Goal: Information Seeking & Learning: Learn about a topic

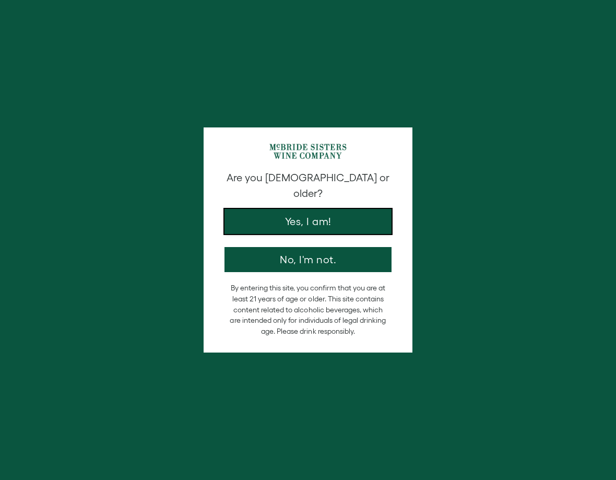
click at [346, 216] on button "Yes, I am!" at bounding box center [307, 221] width 167 height 25
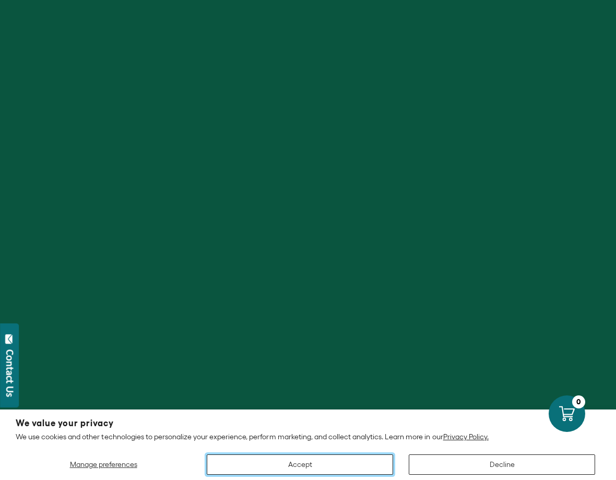
click at [306, 464] on button "Accept" at bounding box center [300, 464] width 186 height 20
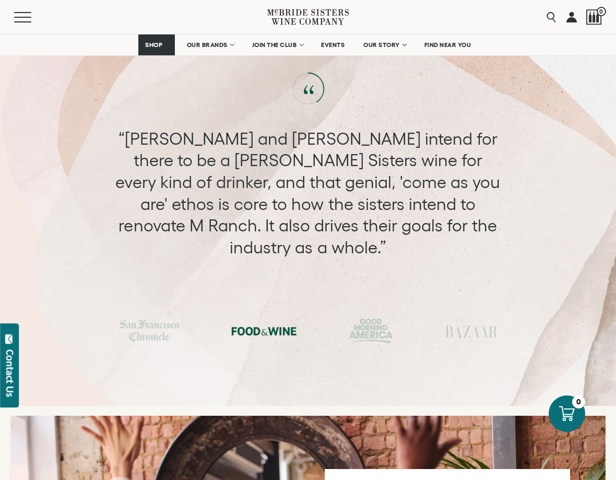
scroll to position [3203, 0]
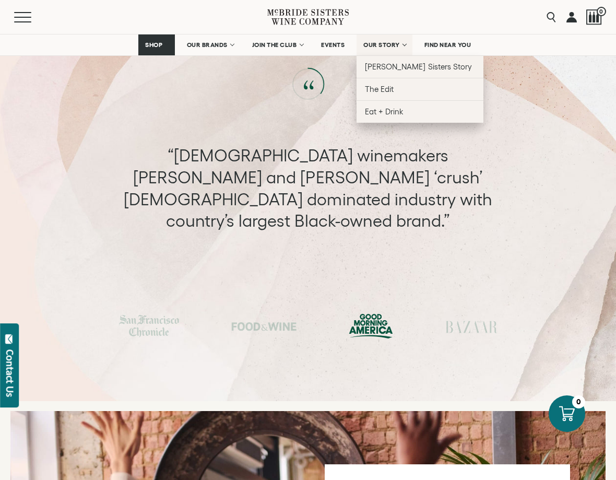
click at [385, 52] on link "OUR STORY" at bounding box center [385, 44] width 56 height 21
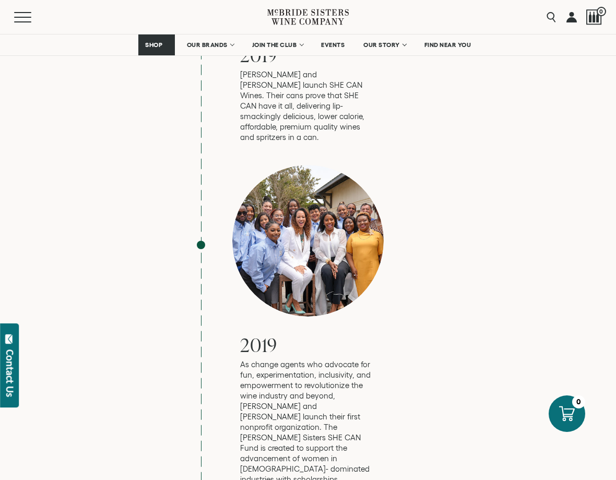
scroll to position [3169, 0]
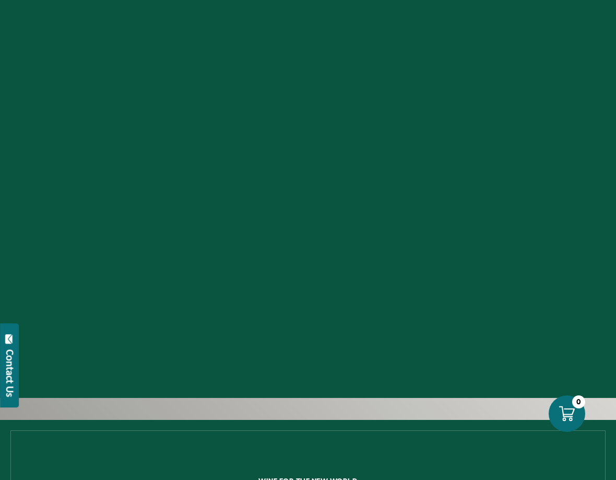
scroll to position [3203, 0]
